Goal: Information Seeking & Learning: Learn about a topic

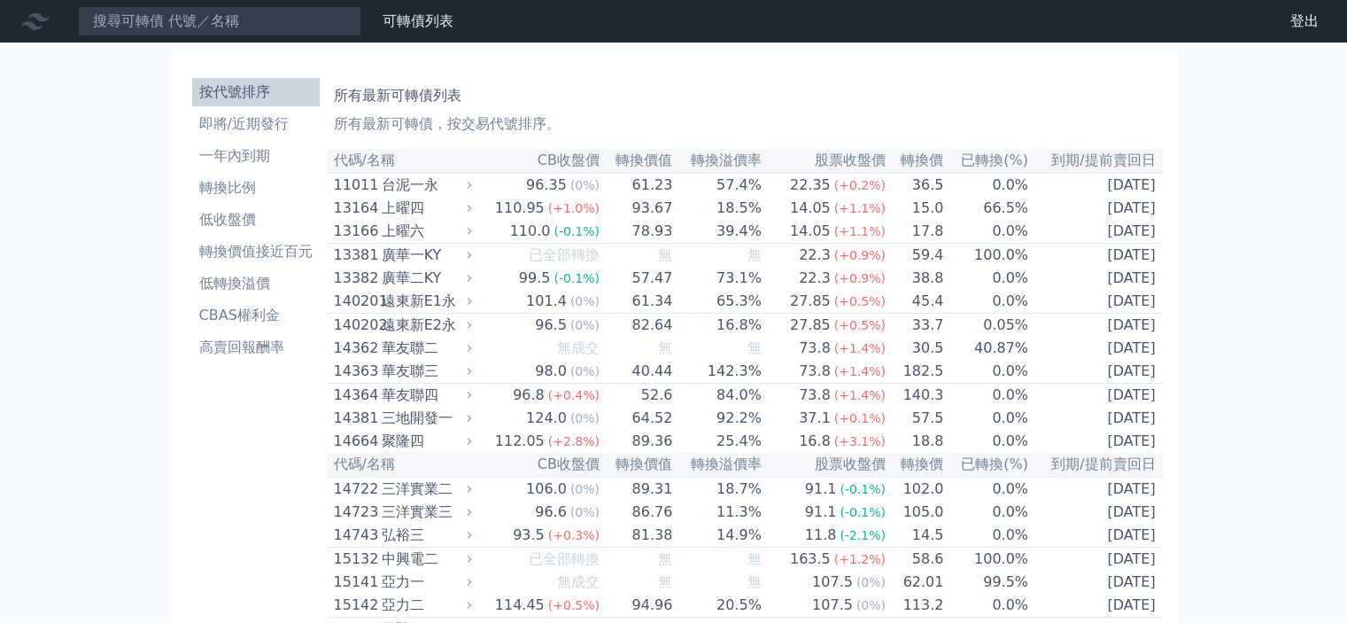
click at [756, 85] on h1 "所有最新可轉債列表" at bounding box center [745, 95] width 822 height 21
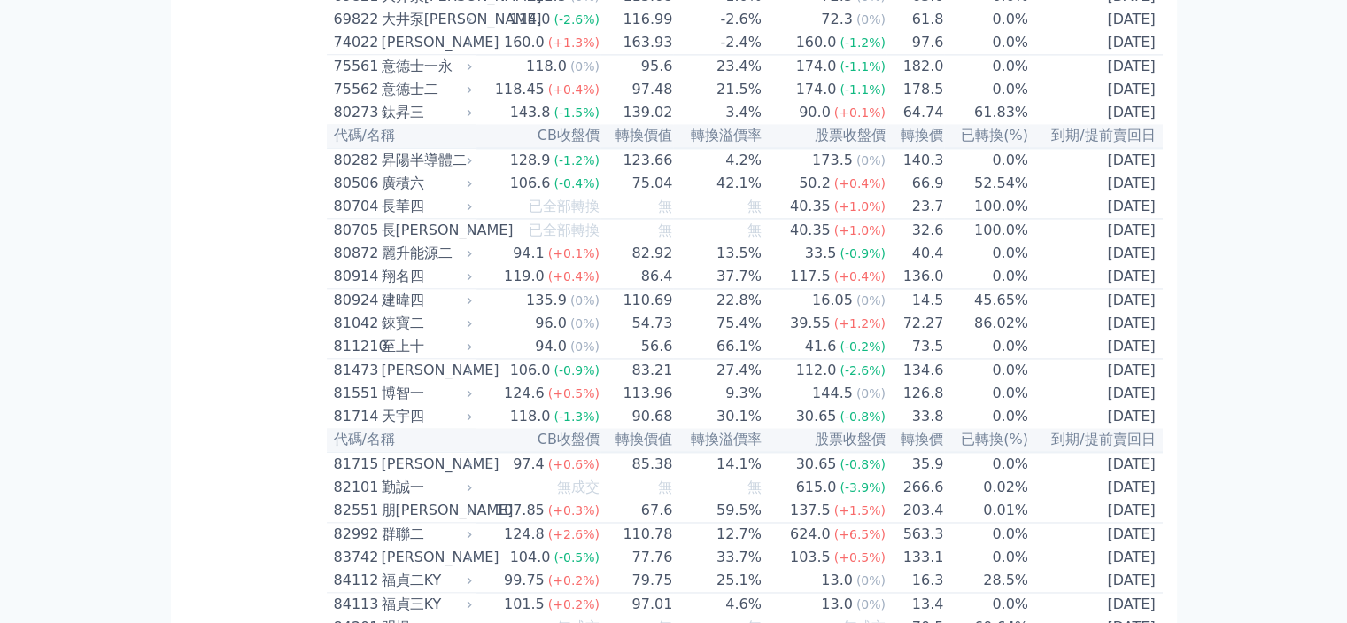
scroll to position [10984, 0]
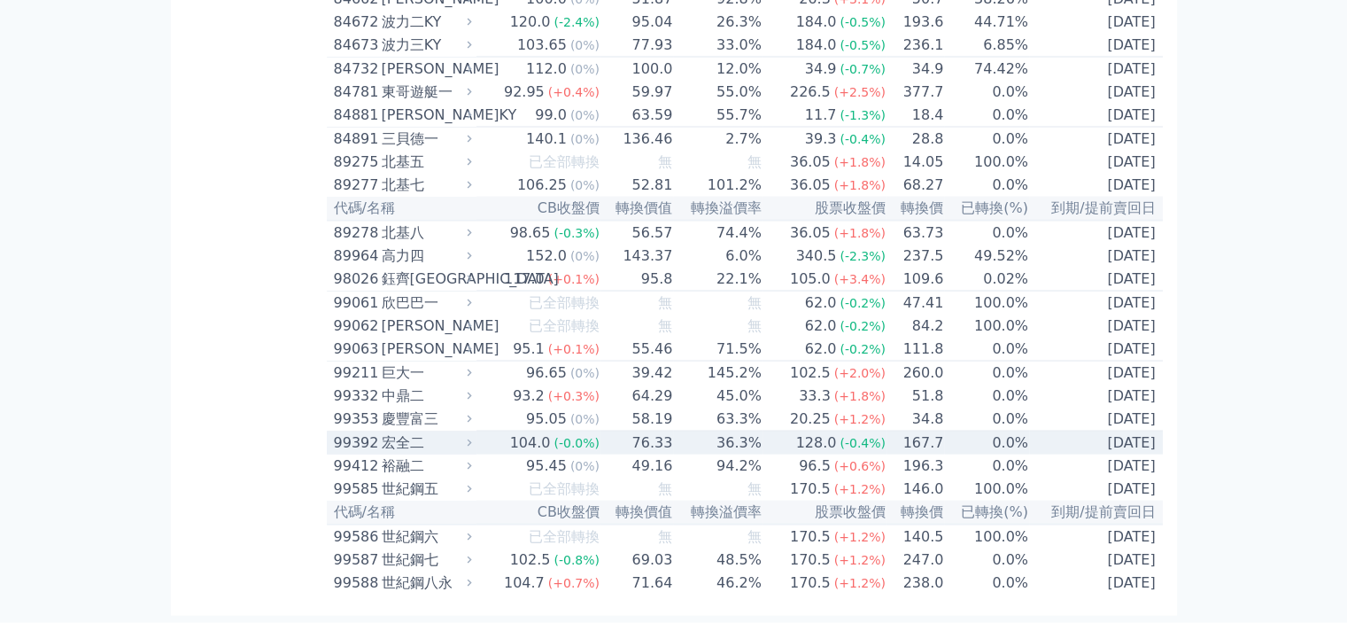
click at [683, 438] on td "36.3%" at bounding box center [717, 443] width 89 height 24
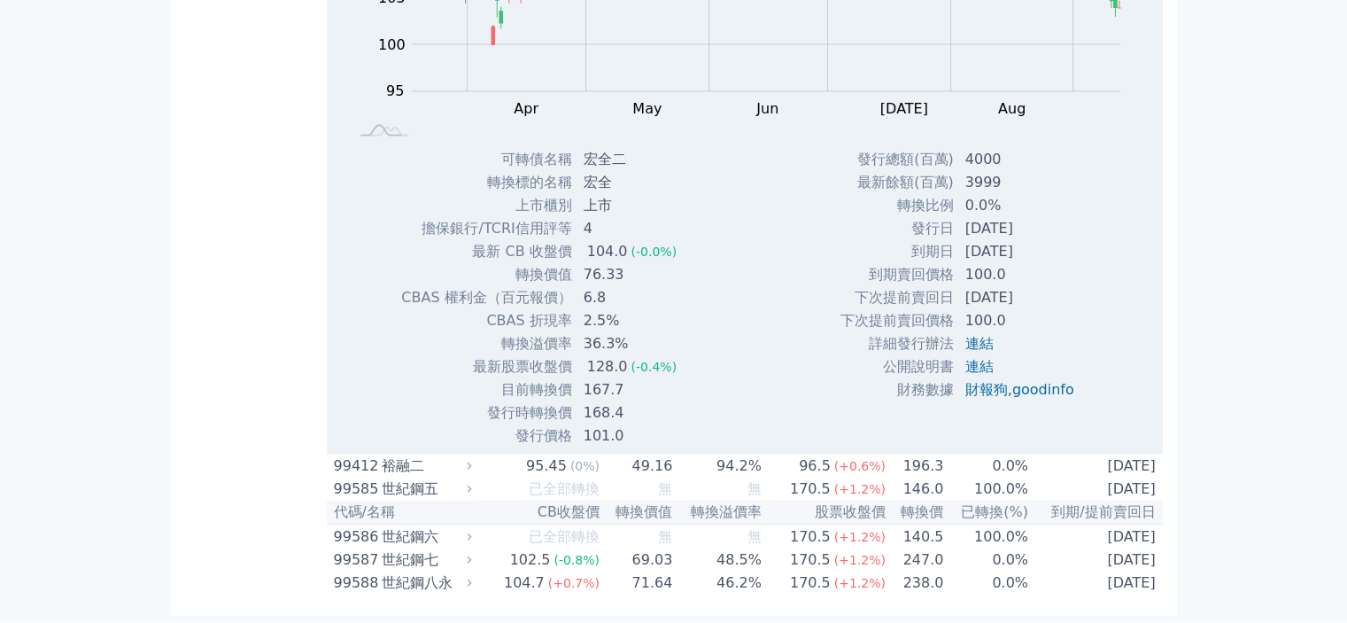
scroll to position [11368, 0]
drag, startPoint x: 913, startPoint y: 32, endPoint x: 1204, endPoint y: 277, distance: 380.9
